Goal: Submit feedback/report problem: Submit feedback/report problem

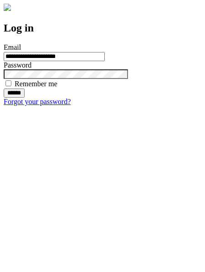
click at [25, 98] on input "******" at bounding box center [14, 92] width 21 height 9
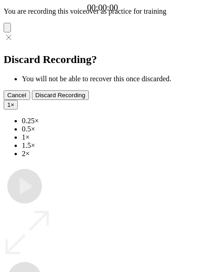
type input "**********"
